Goal: Task Accomplishment & Management: Complete application form

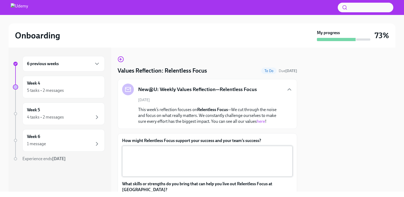
click at [169, 162] on textarea "How might Relentless Focus support your success and your team’s success?" at bounding box center [207, 162] width 164 height 26
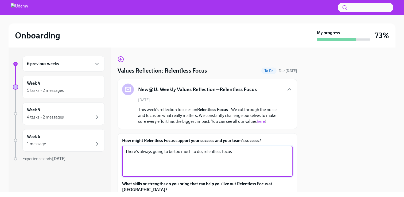
click at [238, 153] on textarea "There's always going to be too much to do, relentless focus" at bounding box center [207, 162] width 164 height 26
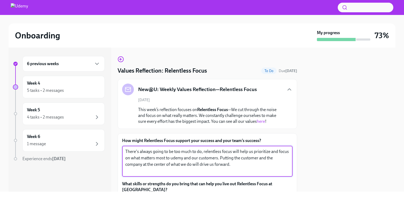
type textarea "There's always going to be too much to do, relentless focus will help us priori…"
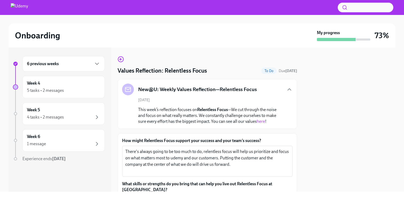
scroll to position [76, 0]
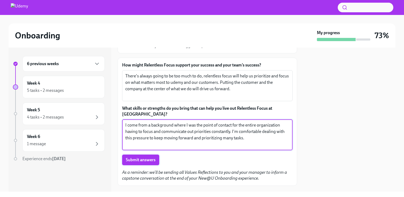
type textarea "I come from a background where I was the point of contact for the entire organi…"
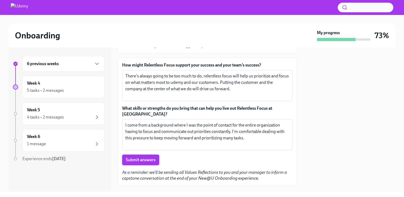
click at [137, 158] on span "Submit answers" at bounding box center [141, 160] width 30 height 5
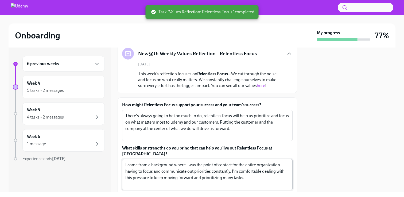
scroll to position [0, 0]
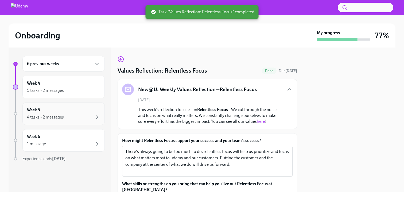
click at [68, 119] on div "4 tasks • 2 messages" at bounding box center [63, 117] width 73 height 6
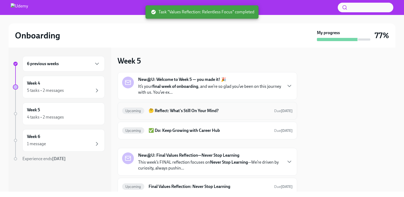
click at [204, 109] on h6 "🤔 Reflect: What's Still On Your Mind?" at bounding box center [209, 111] width 121 height 6
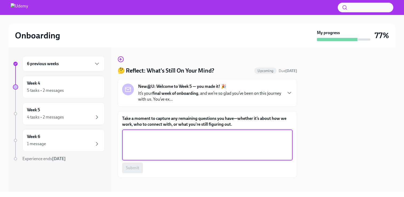
click at [172, 145] on textarea "Take a moment to capture any remaining questions you have—whether it’s about ho…" at bounding box center [207, 145] width 164 height 26
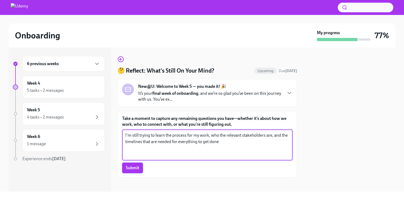
type textarea "I'm still trying to learn the process for my work, who the relevant stakeholder…"
click at [136, 170] on span "Submit" at bounding box center [132, 168] width 13 height 5
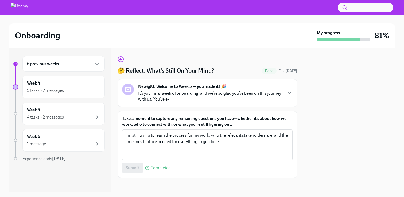
scroll to position [3, 0]
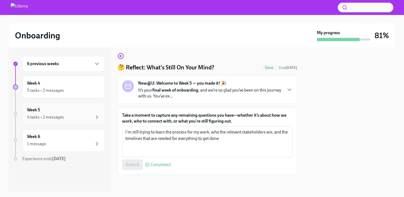
click at [79, 121] on div "Week 5 4 tasks • 2 messages" at bounding box center [63, 114] width 82 height 22
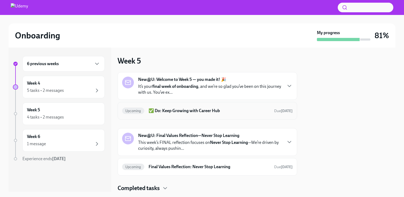
click at [173, 113] on h6 "✅ Do: Keep Growing with Career Hub" at bounding box center [209, 111] width 121 height 6
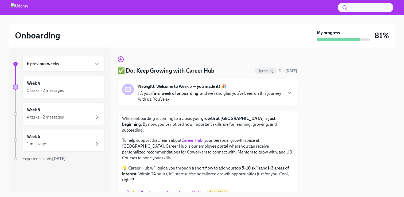
scroll to position [16, 0]
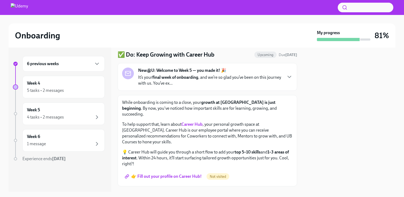
click at [166, 174] on span "👉 Fill out your profile on Career Hub!" at bounding box center [164, 176] width 76 height 5
click at [67, 112] on div "Week 5 4 tasks • 2 messages" at bounding box center [63, 113] width 73 height 13
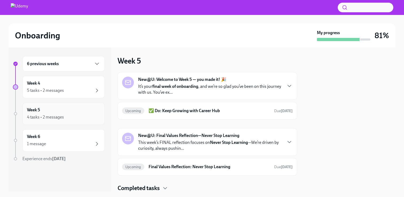
click at [61, 116] on div "4 tasks • 2 messages" at bounding box center [45, 117] width 37 height 6
